Goal: Task Accomplishment & Management: Complete application form

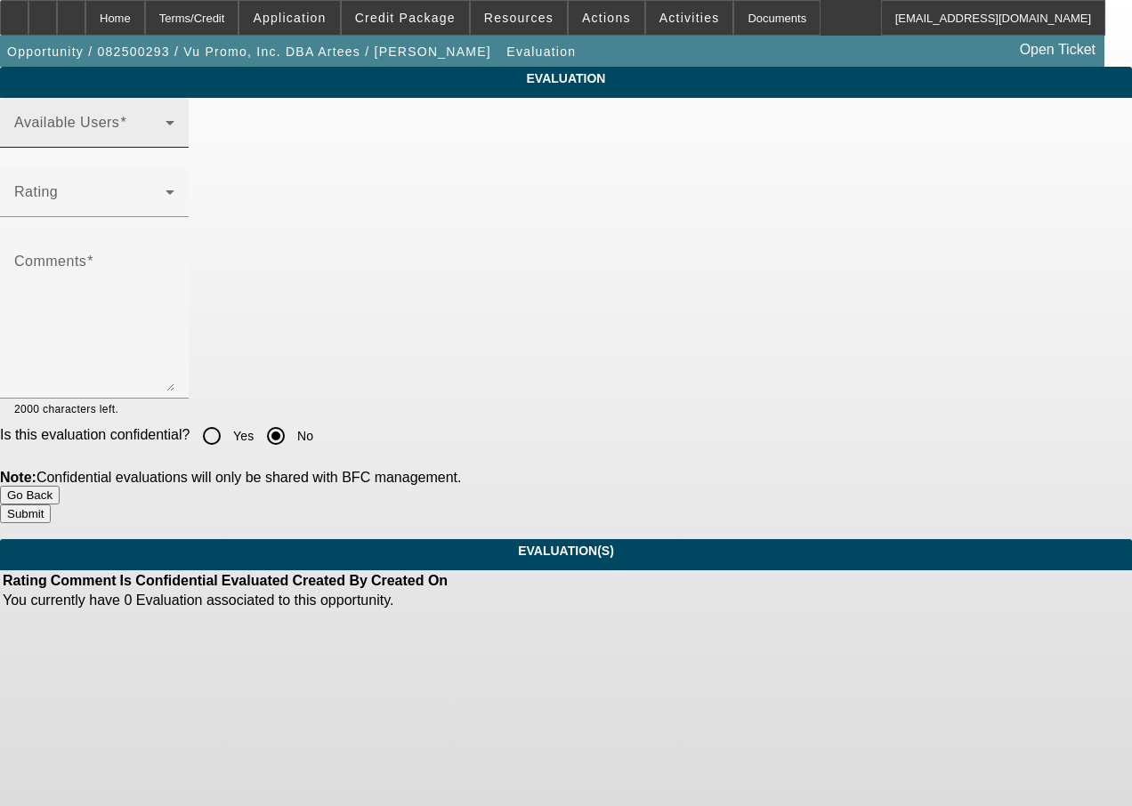
click at [134, 141] on span at bounding box center [89, 129] width 151 height 21
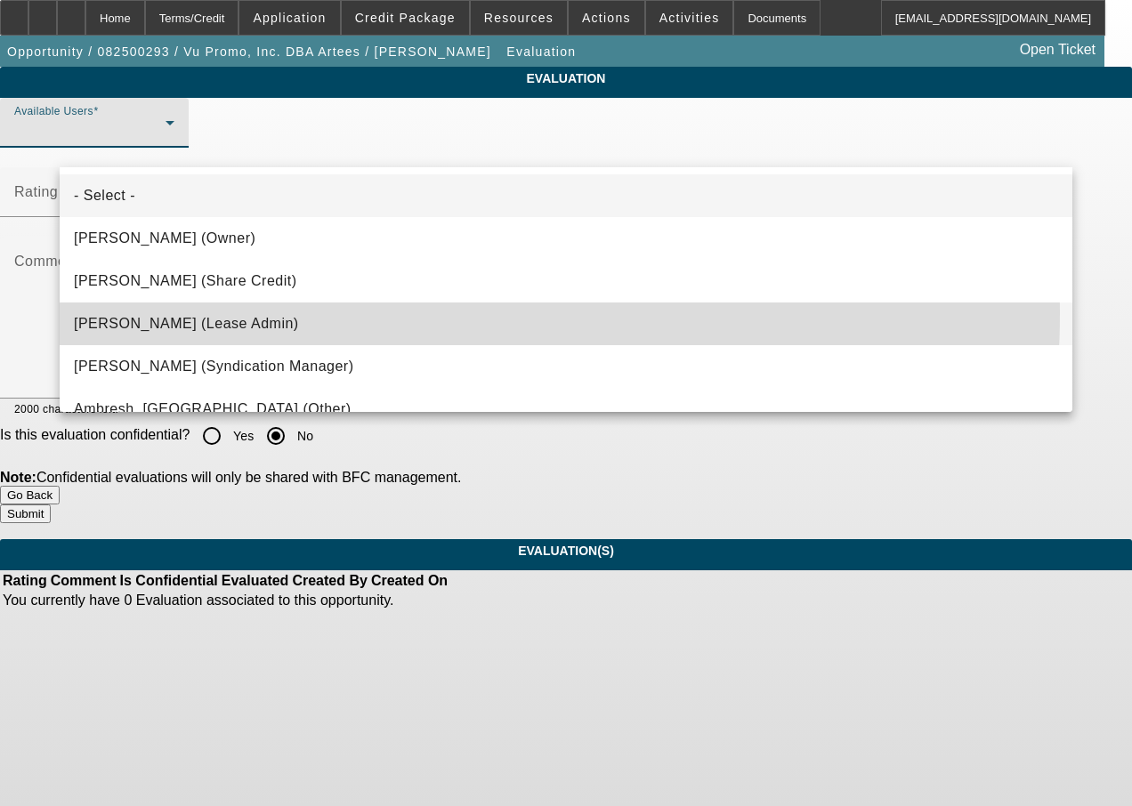
click at [182, 311] on mat-option "[PERSON_NAME] (Lease Admin)" at bounding box center [566, 324] width 1013 height 43
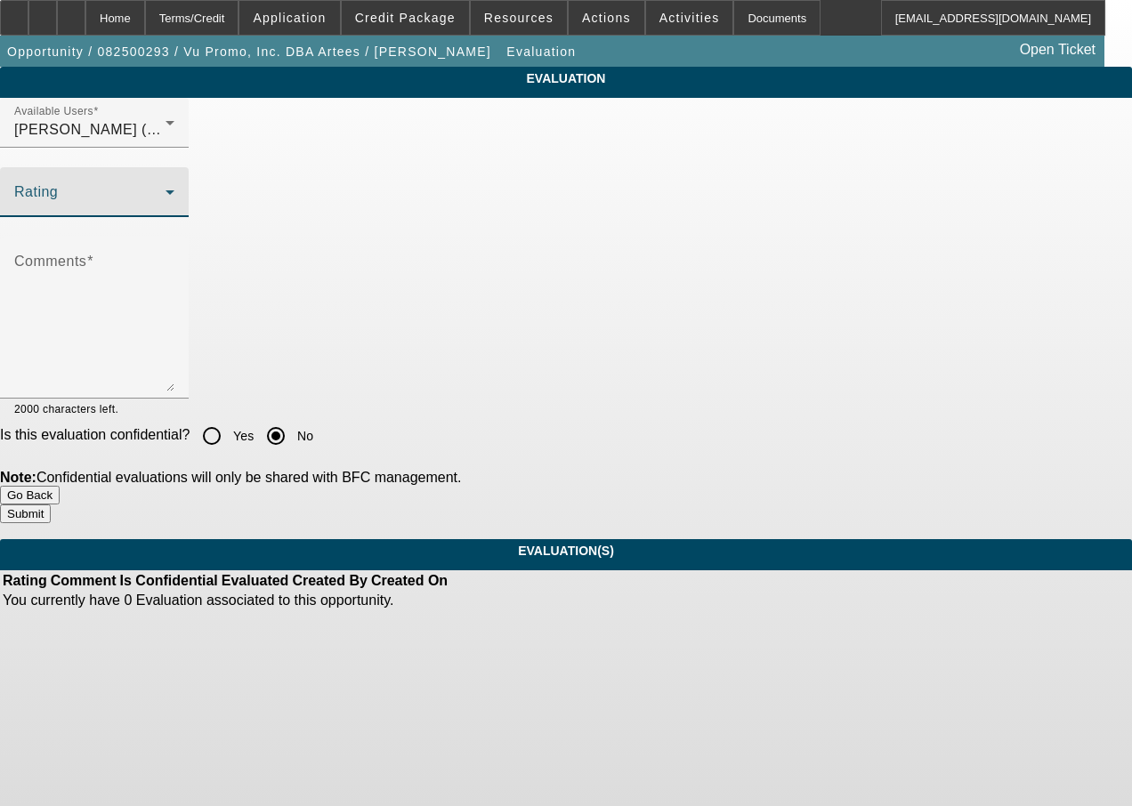
click at [166, 210] on span at bounding box center [89, 199] width 151 height 21
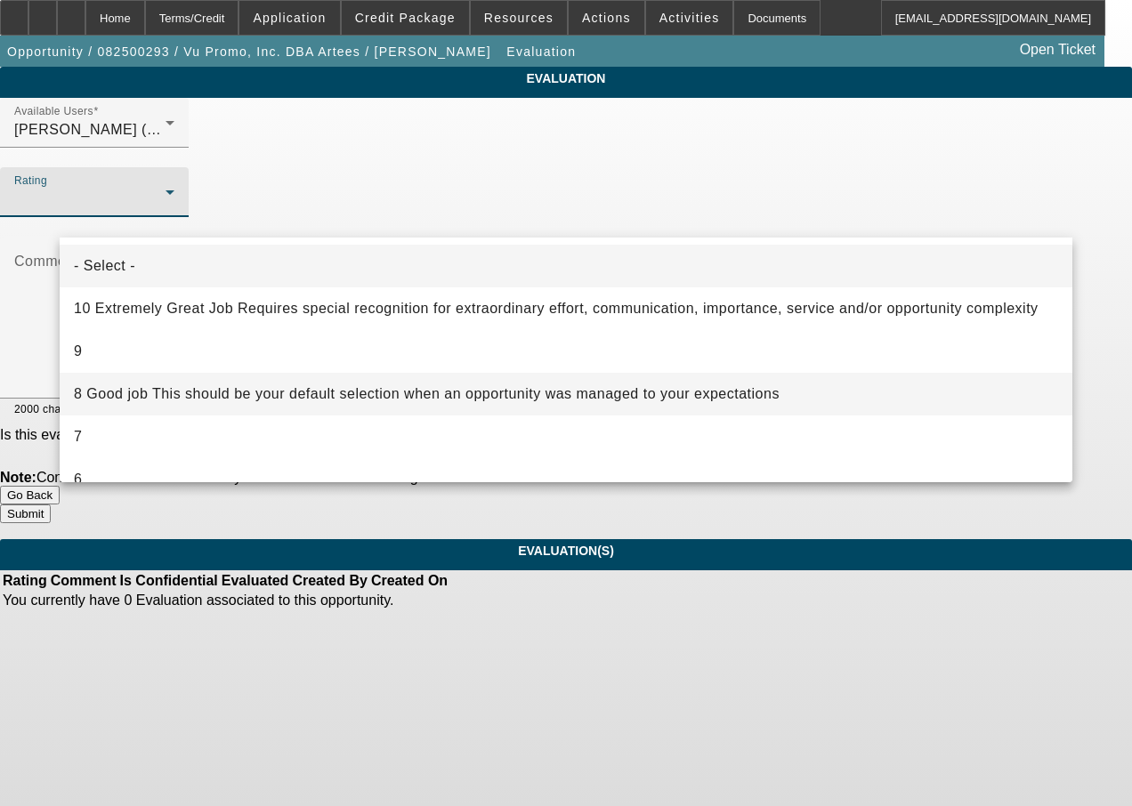
click at [171, 387] on span "8 Good job This should be your default selection when an opportunity was manage…" at bounding box center [427, 394] width 706 height 21
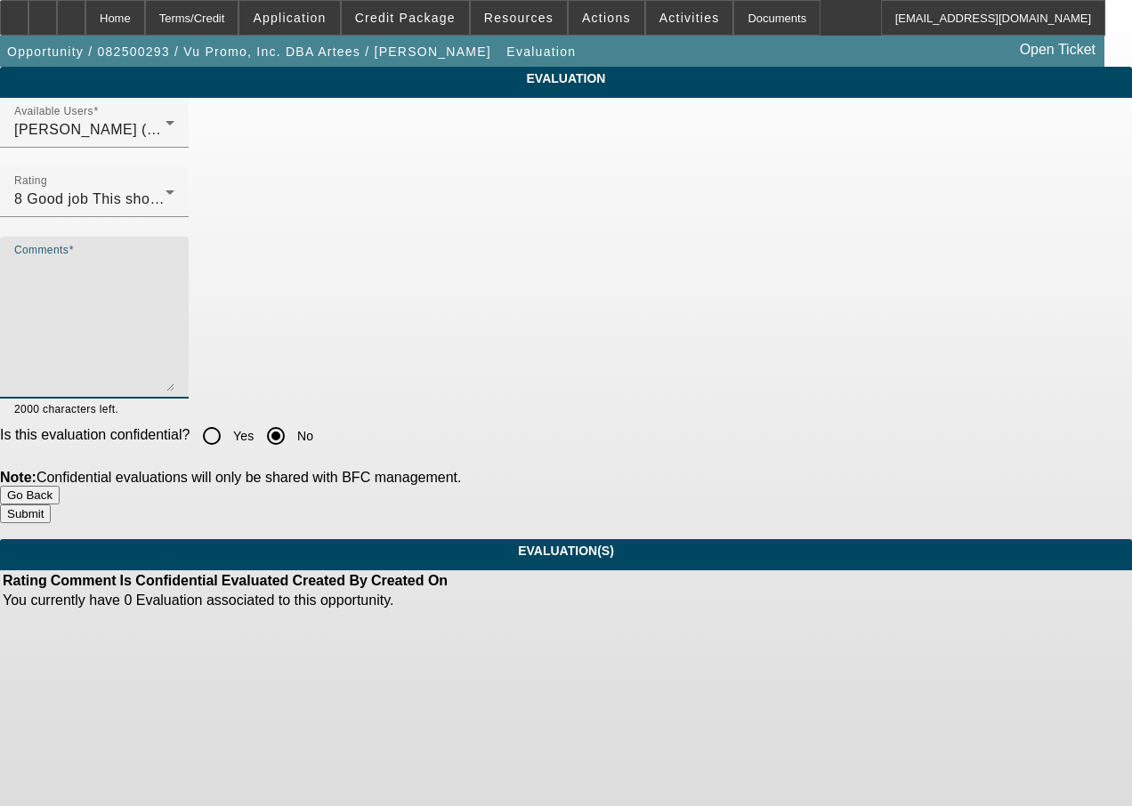
click at [174, 319] on textarea "Comments" at bounding box center [94, 324] width 160 height 133
type textarea "good work"
click at [51, 505] on button "Submit" at bounding box center [25, 514] width 51 height 19
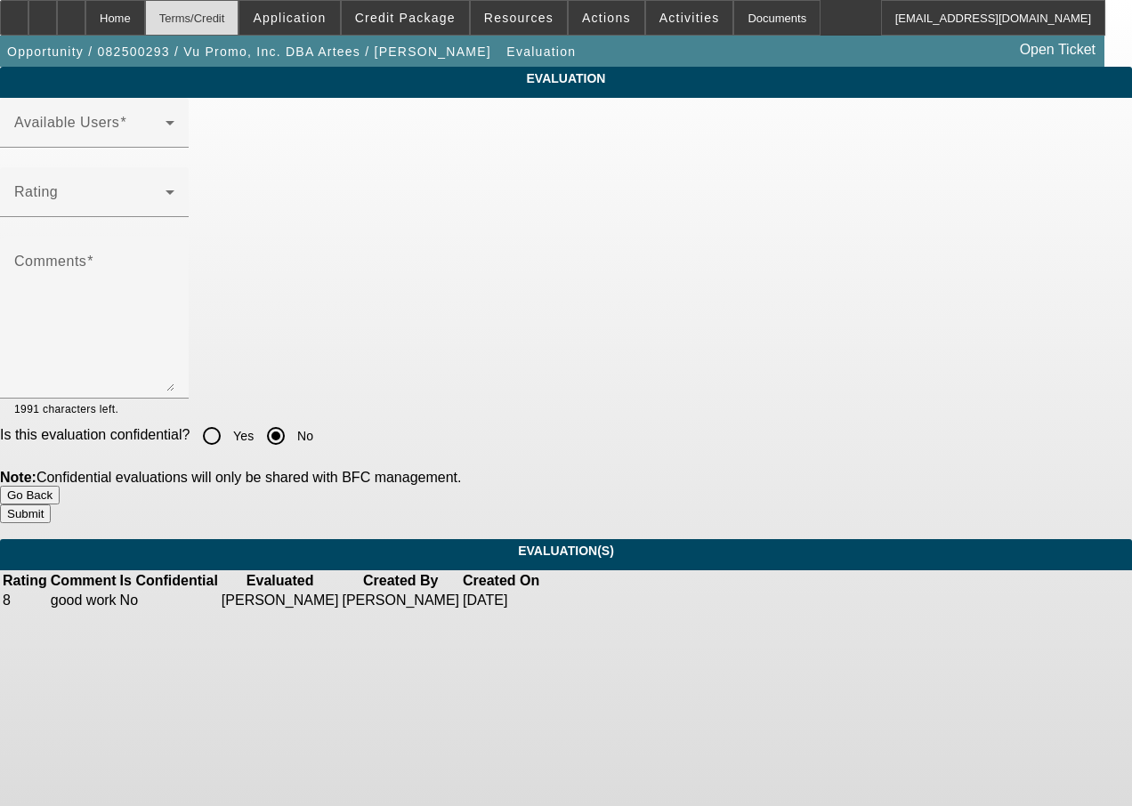
click at [233, 20] on div "Terms/Credit" at bounding box center [192, 18] width 94 height 36
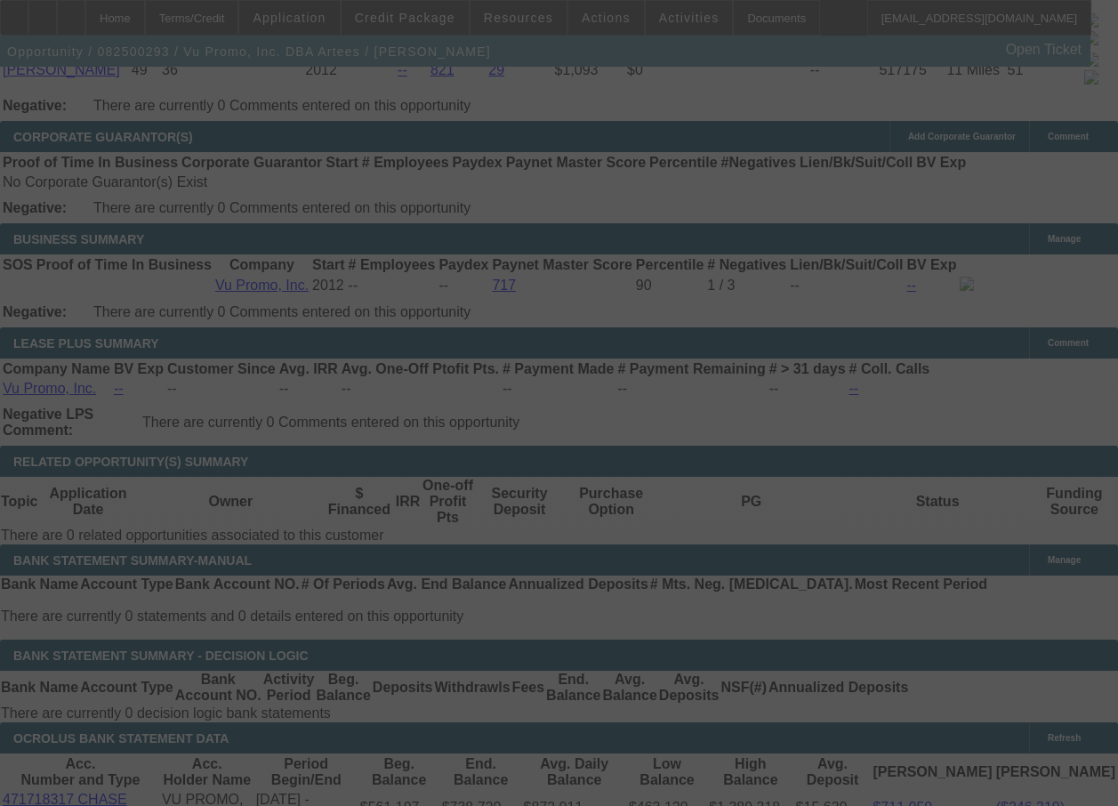
scroll to position [3014, 0]
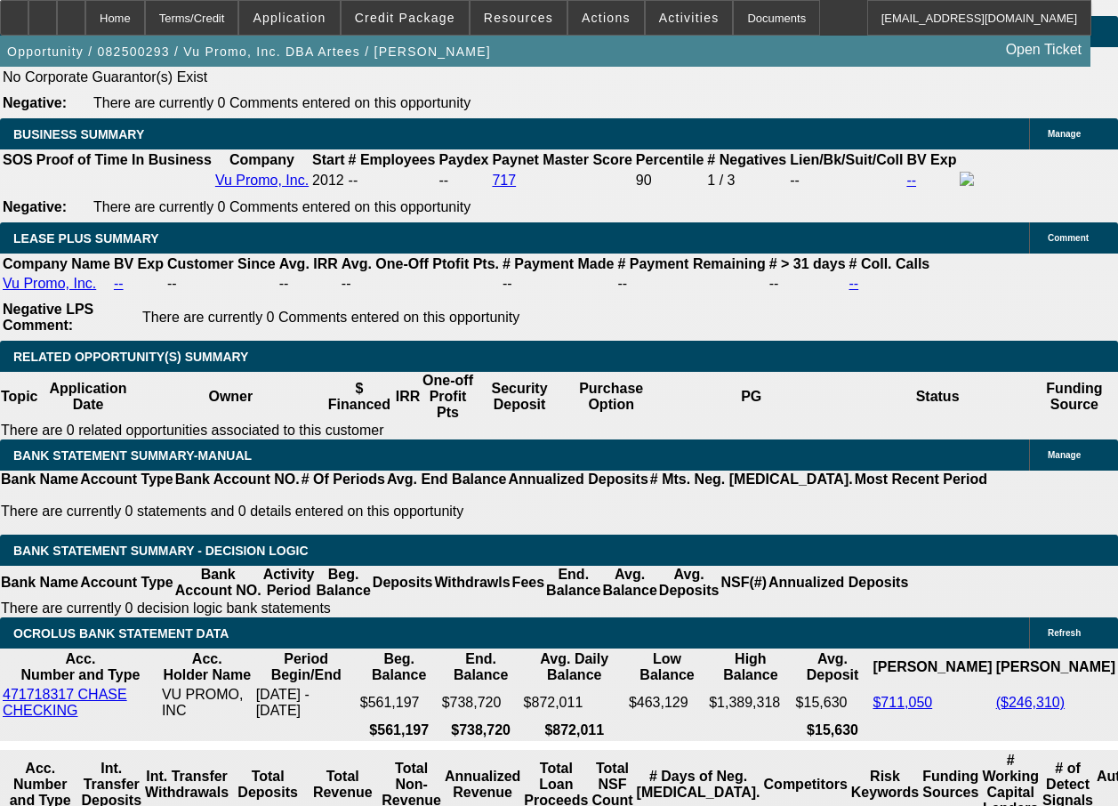
select select "0"
select select "2"
select select "0"
select select "2"
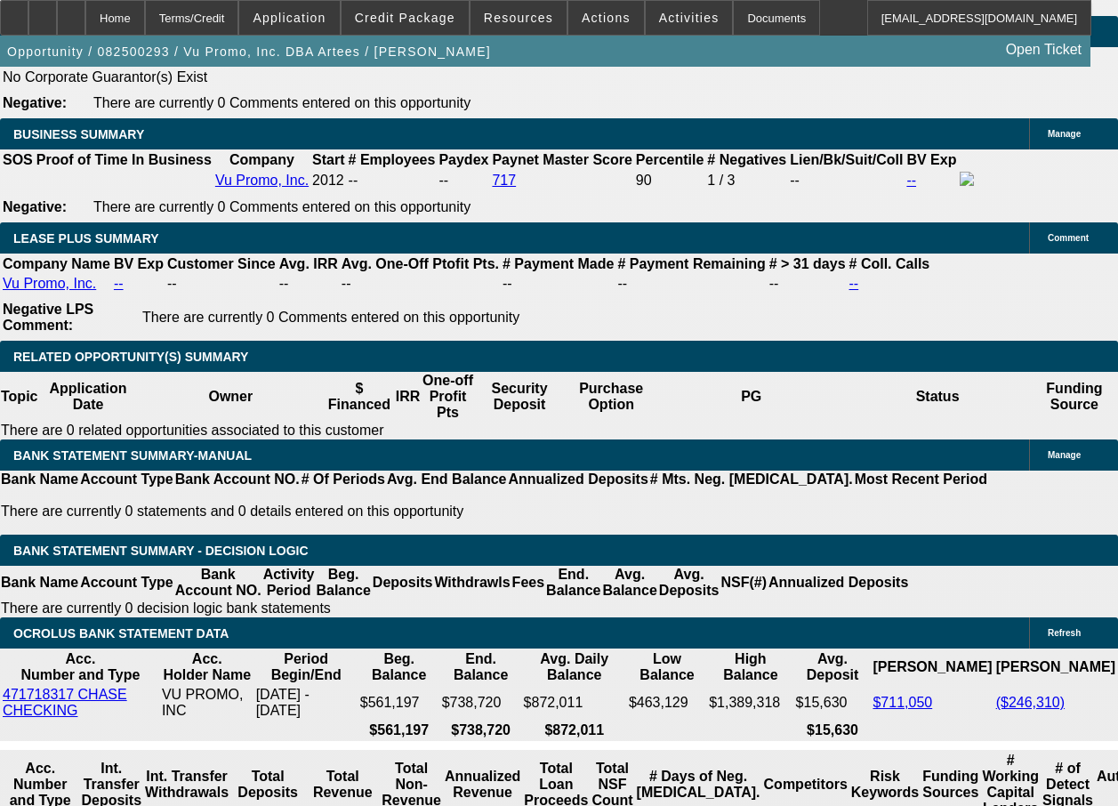
select select "0.1"
select select "0"
select select "2"
select select "0.1"
select select "0"
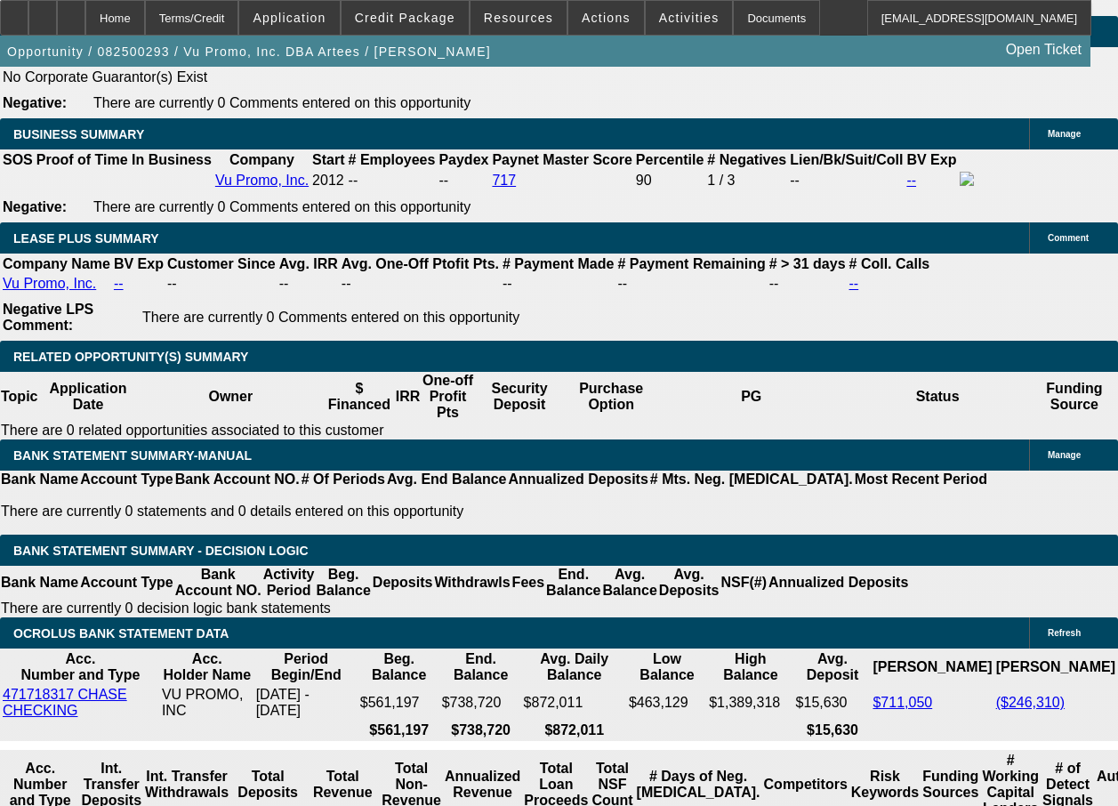
select select "2"
select select "0"
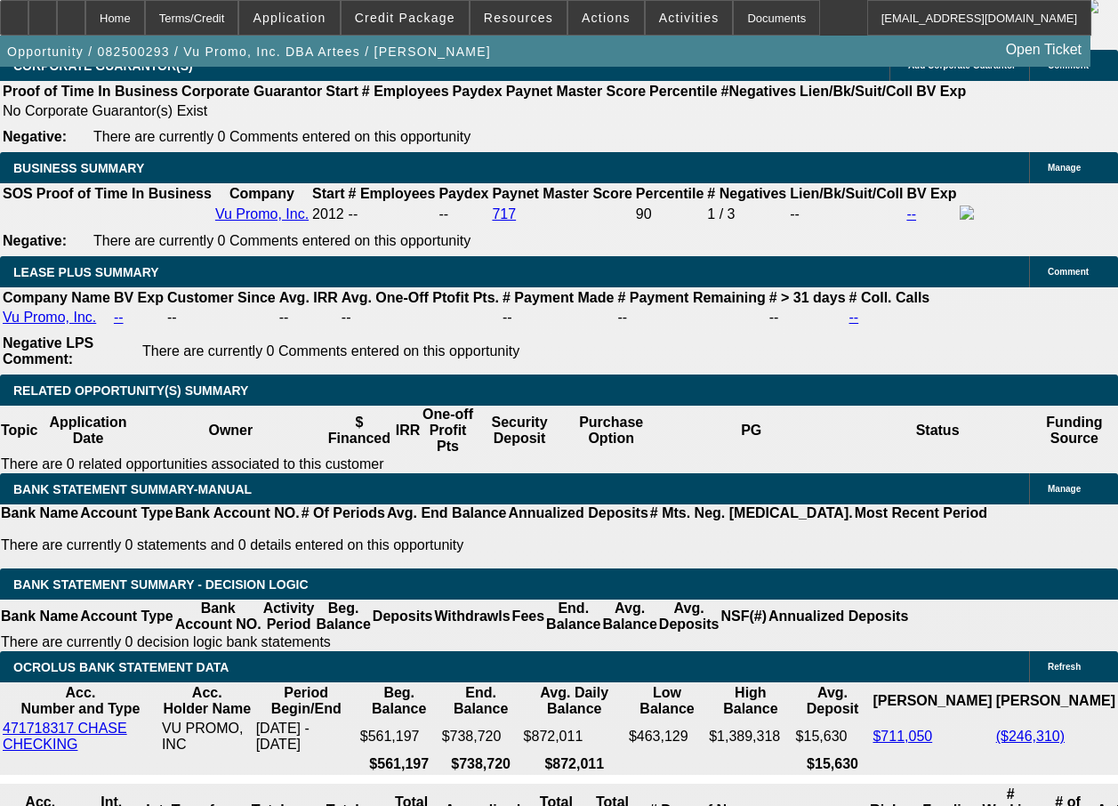
select select "1"
select select "2"
select select "6"
select select "1"
select select "2"
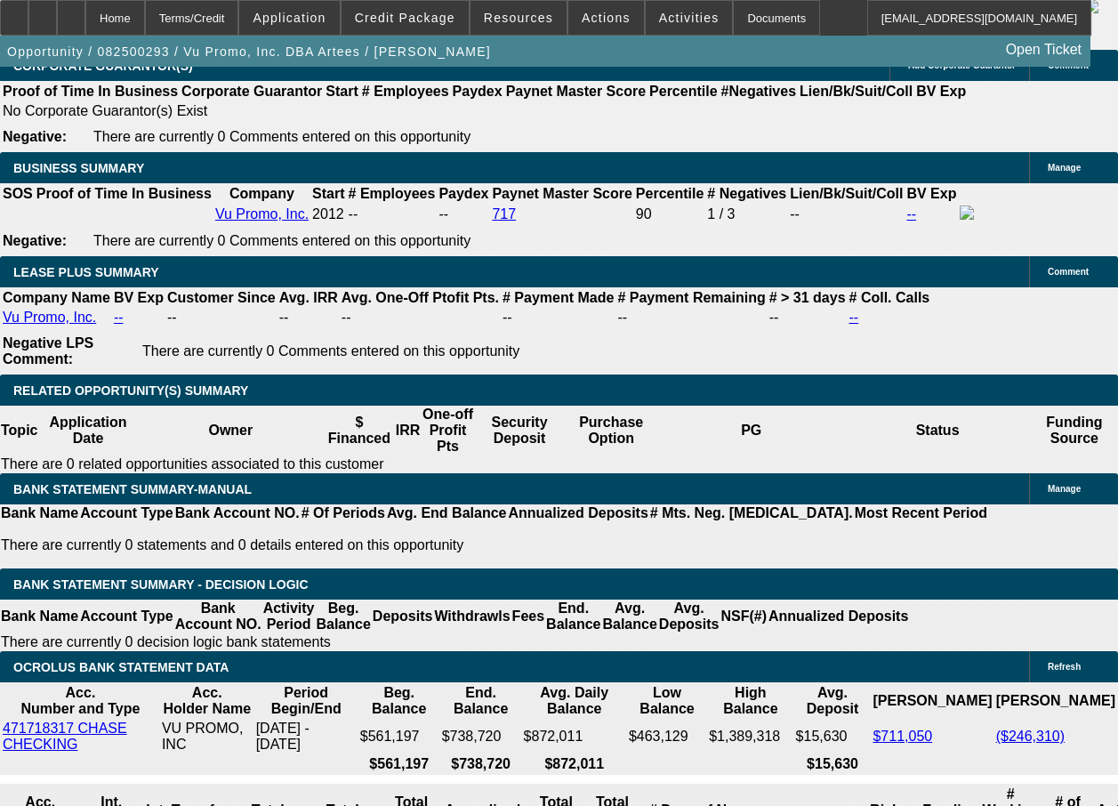
select select "4"
select select "1"
select select "2"
select select "4"
select select "1"
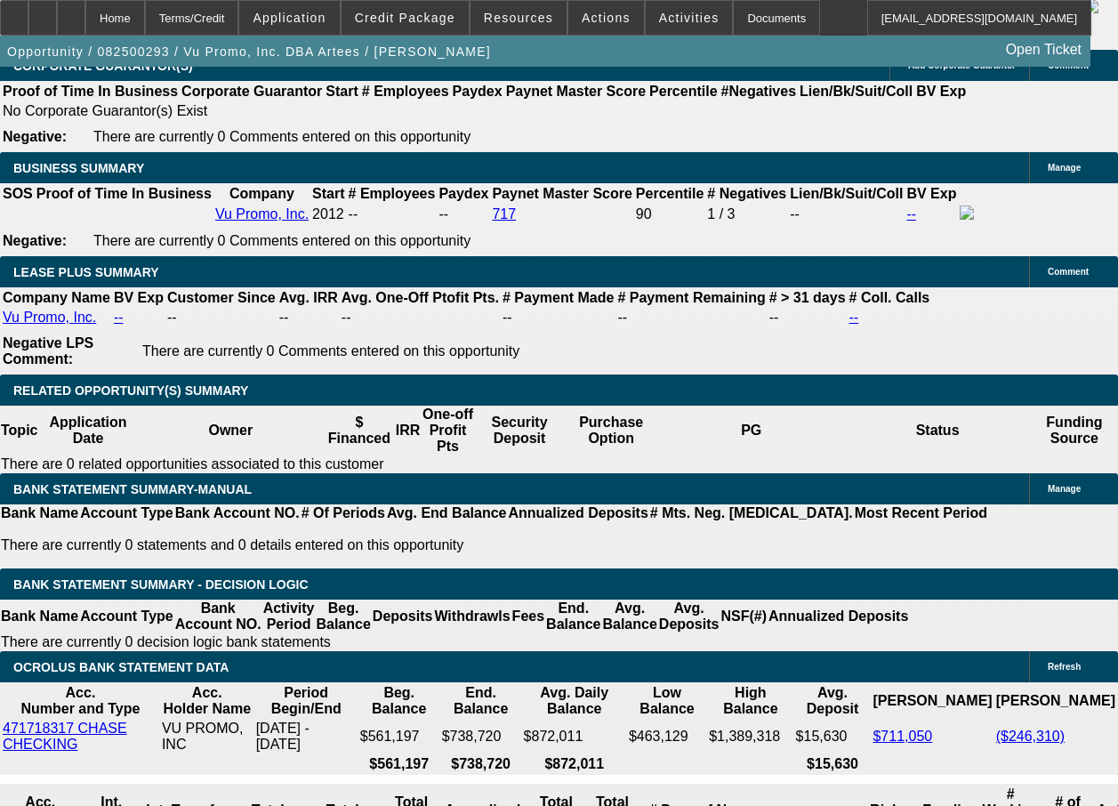
select select "2"
select select "6"
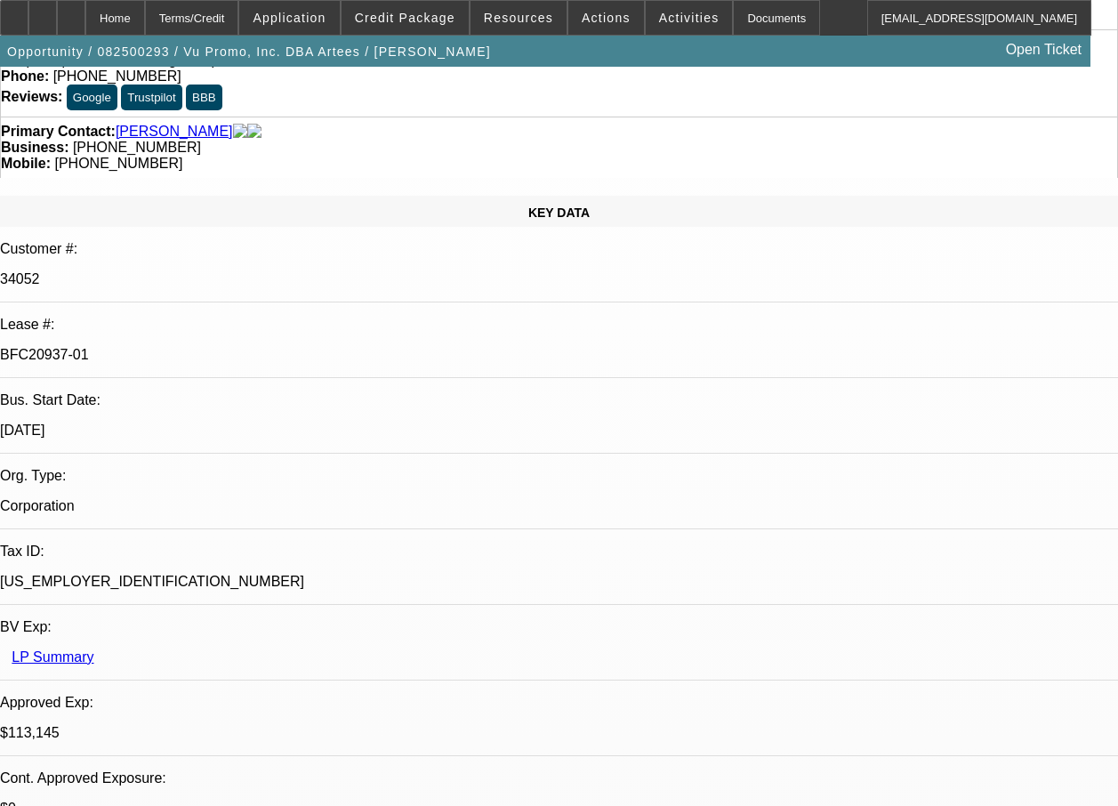
scroll to position [0, 0]
